Goal: Find contact information: Obtain details needed to contact an individual or organization

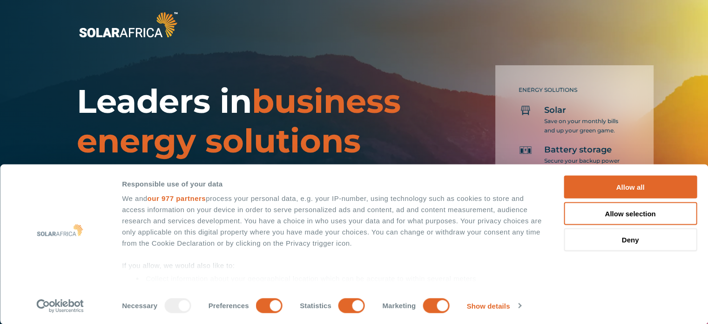
drag, startPoint x: 624, startPoint y: 192, endPoint x: 292, endPoint y: 209, distance: 333.0
click at [624, 192] on button "Allow all" at bounding box center [630, 187] width 133 height 23
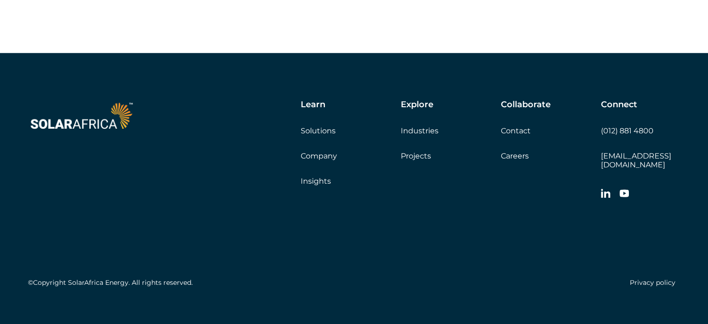
scroll to position [2677, 0]
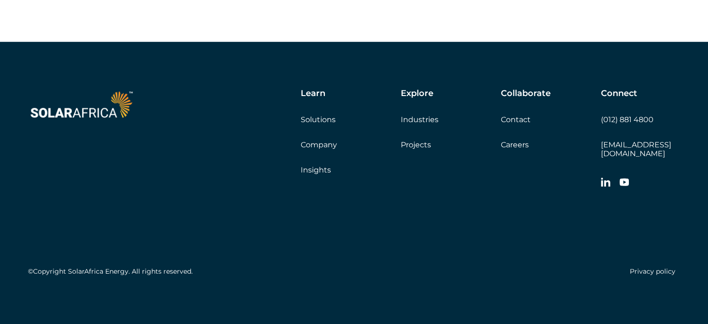
click at [515, 124] on link "Contact" at bounding box center [516, 119] width 30 height 9
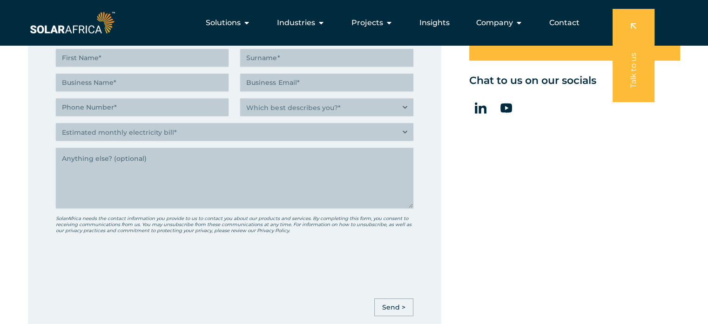
scroll to position [93, 0]
